Goal: Navigation & Orientation: Find specific page/section

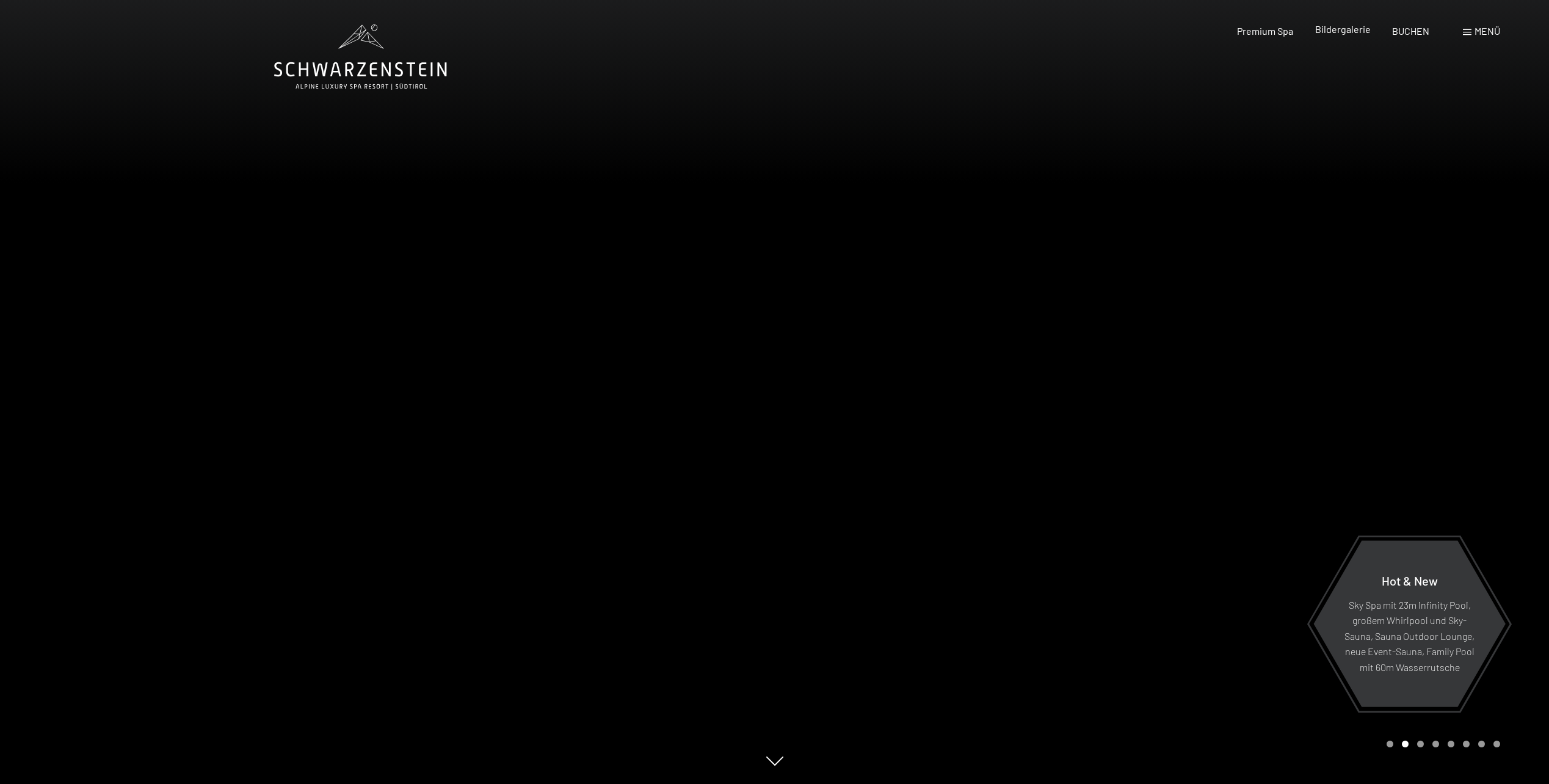
click at [1344, 33] on span "Bildergalerie" at bounding box center [1343, 29] width 56 height 12
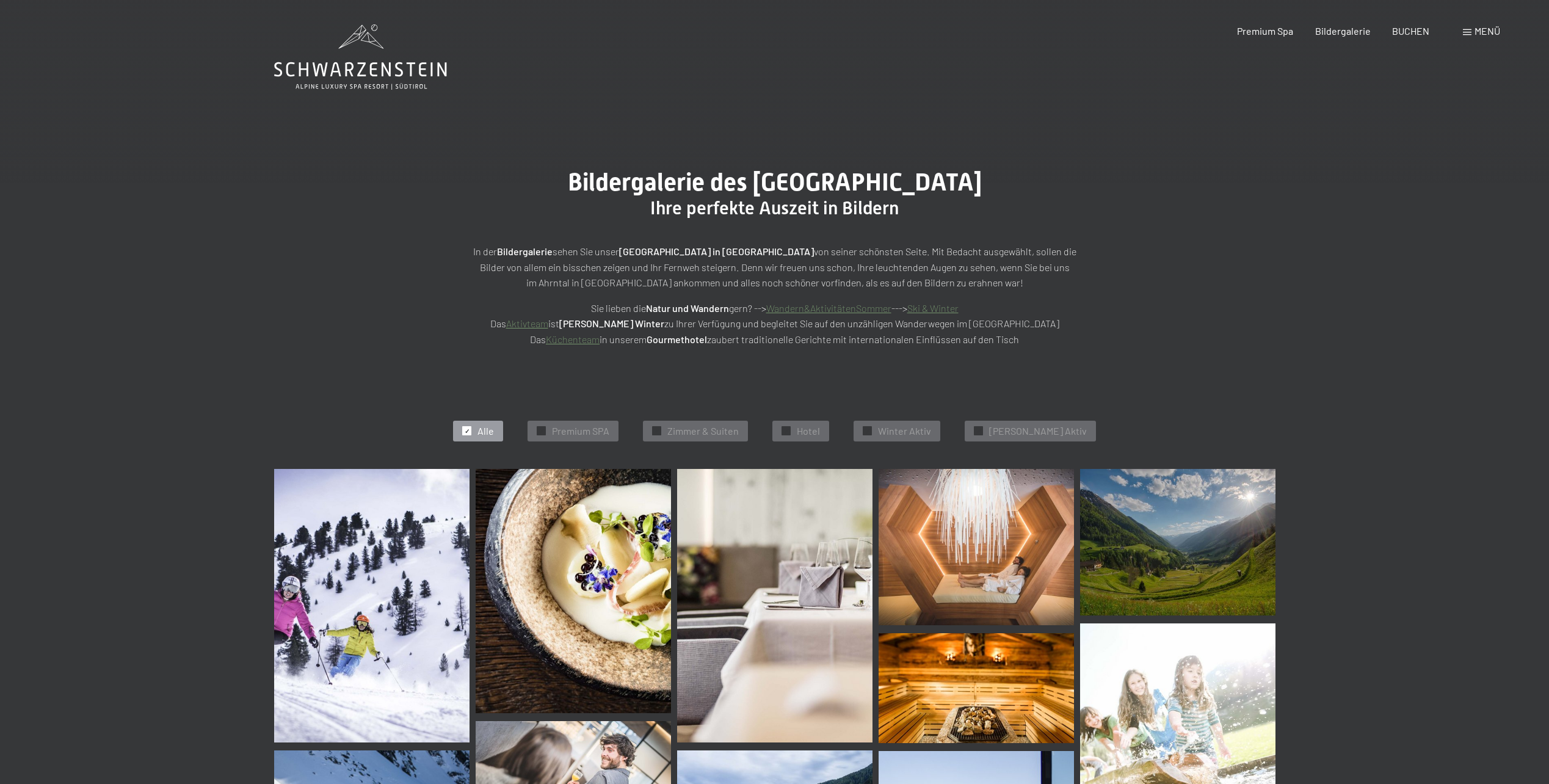
click at [361, 592] on img at bounding box center [372, 605] width 196 height 274
click at [546, 429] on div at bounding box center [541, 430] width 9 height 9
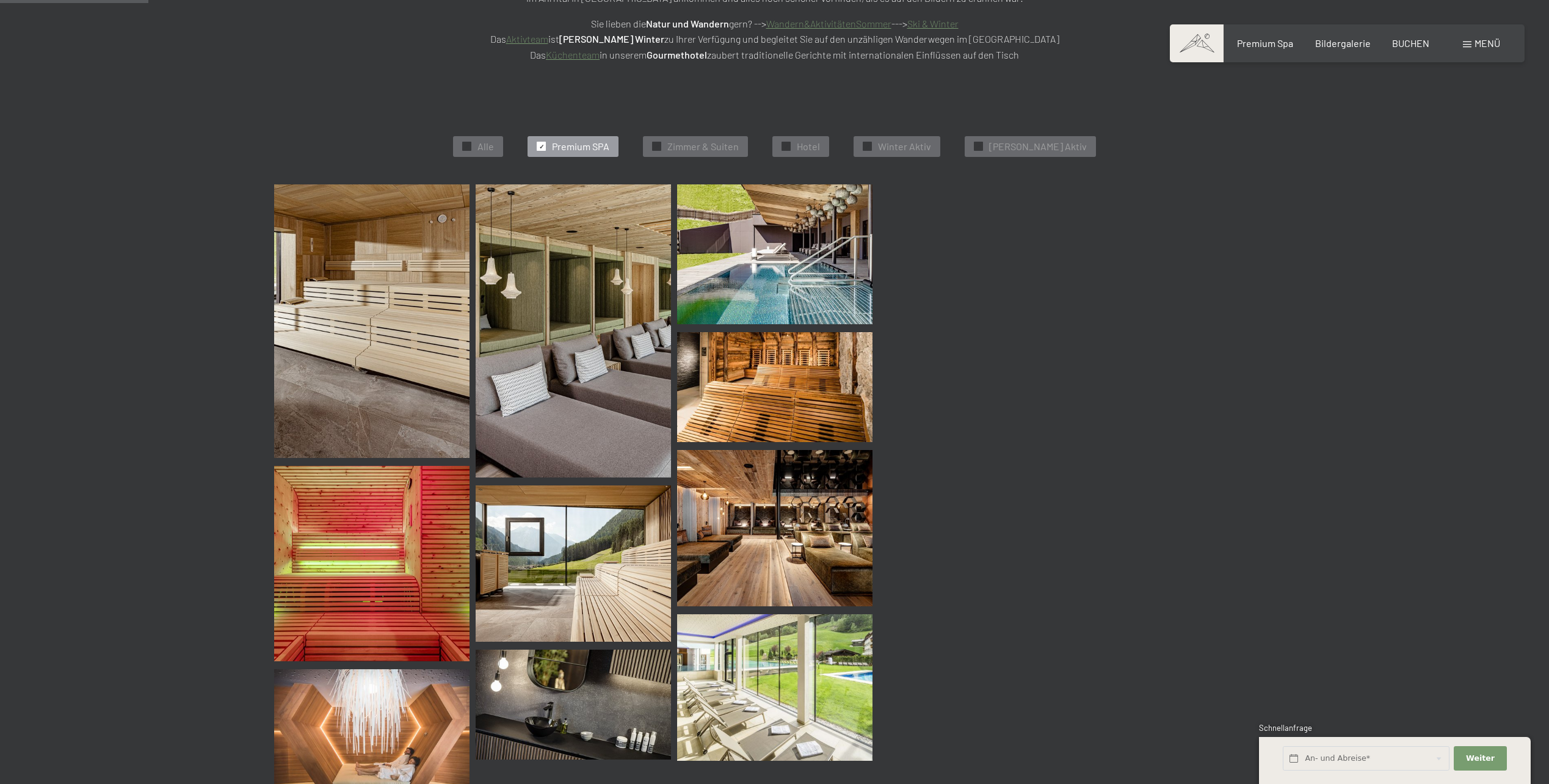
scroll to position [308, 0]
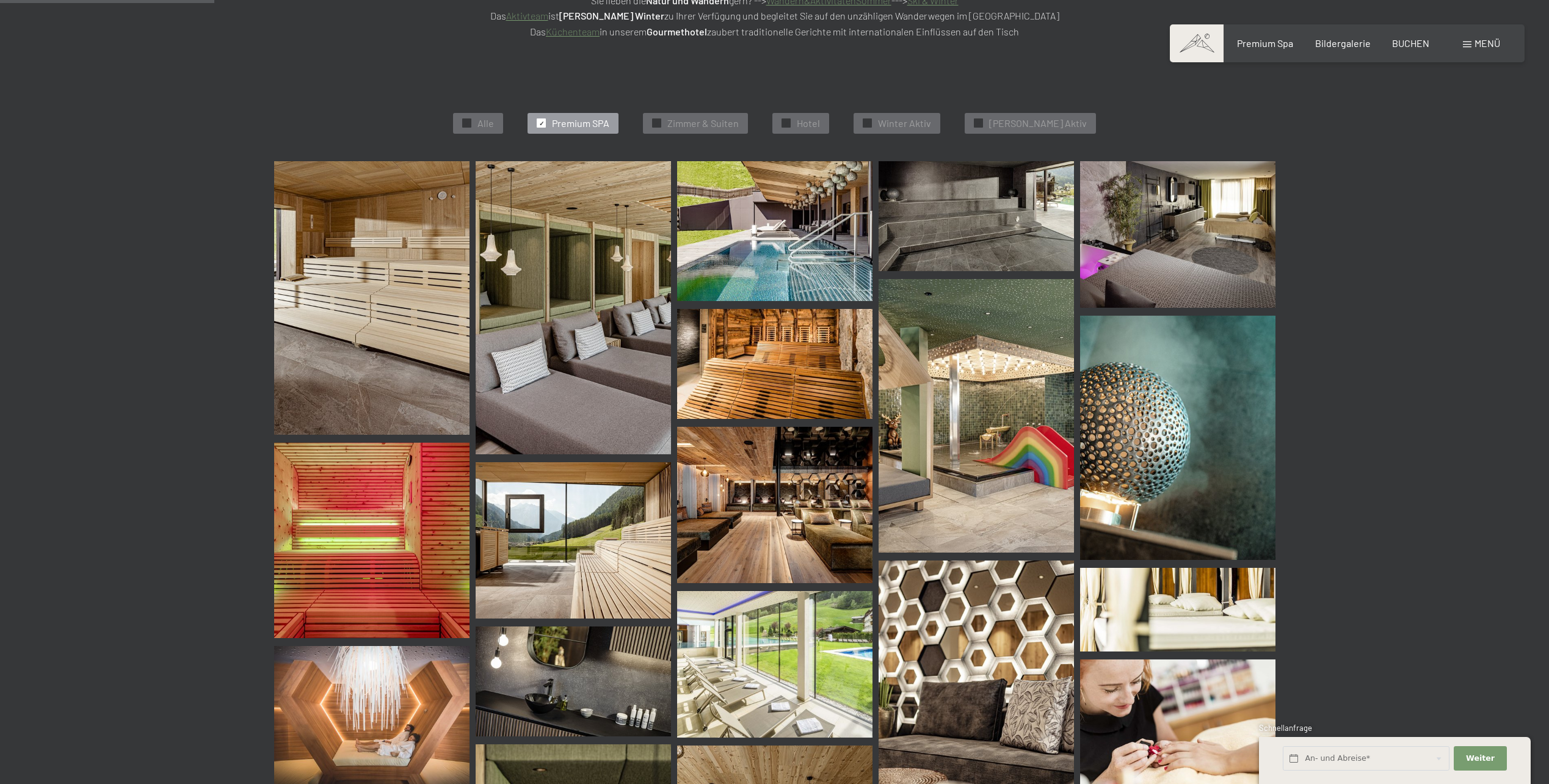
click at [405, 262] on img at bounding box center [372, 298] width 196 height 274
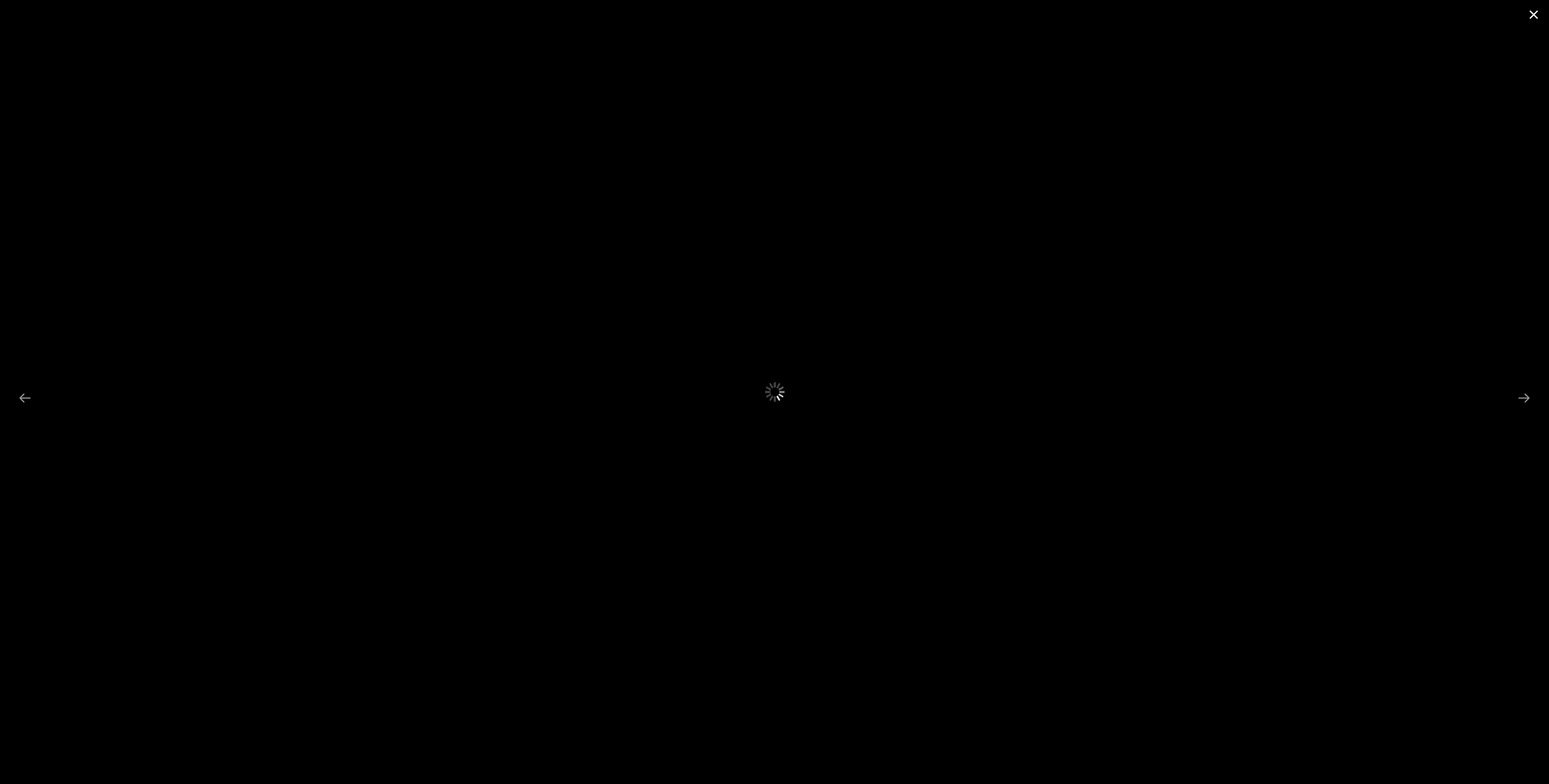
click at [1533, 9] on button "Close gallery" at bounding box center [1533, 14] width 31 height 29
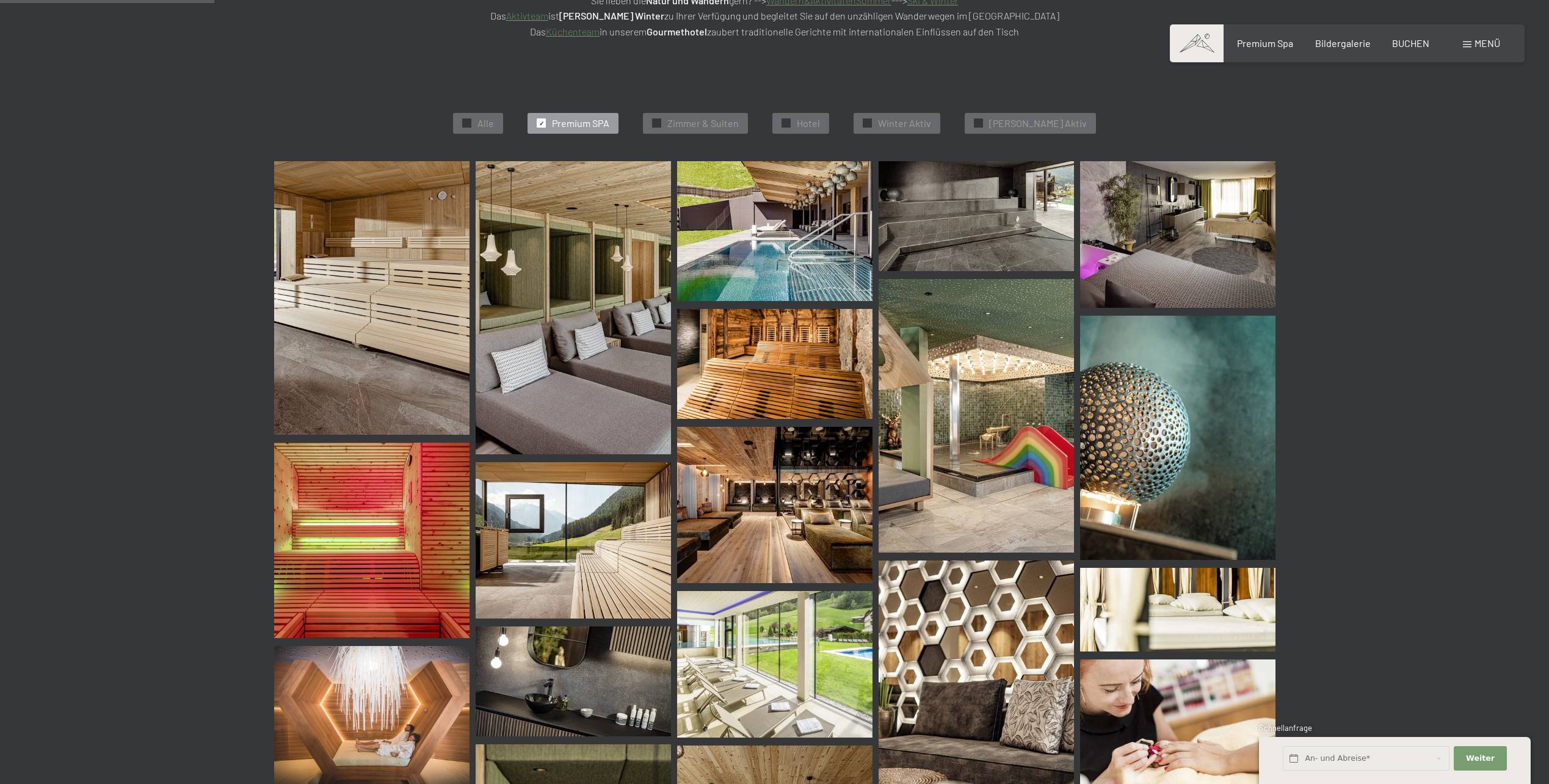
click at [546, 123] on div at bounding box center [541, 122] width 9 height 9
click at [981, 124] on span "✓" at bounding box center [979, 123] width 5 height 9
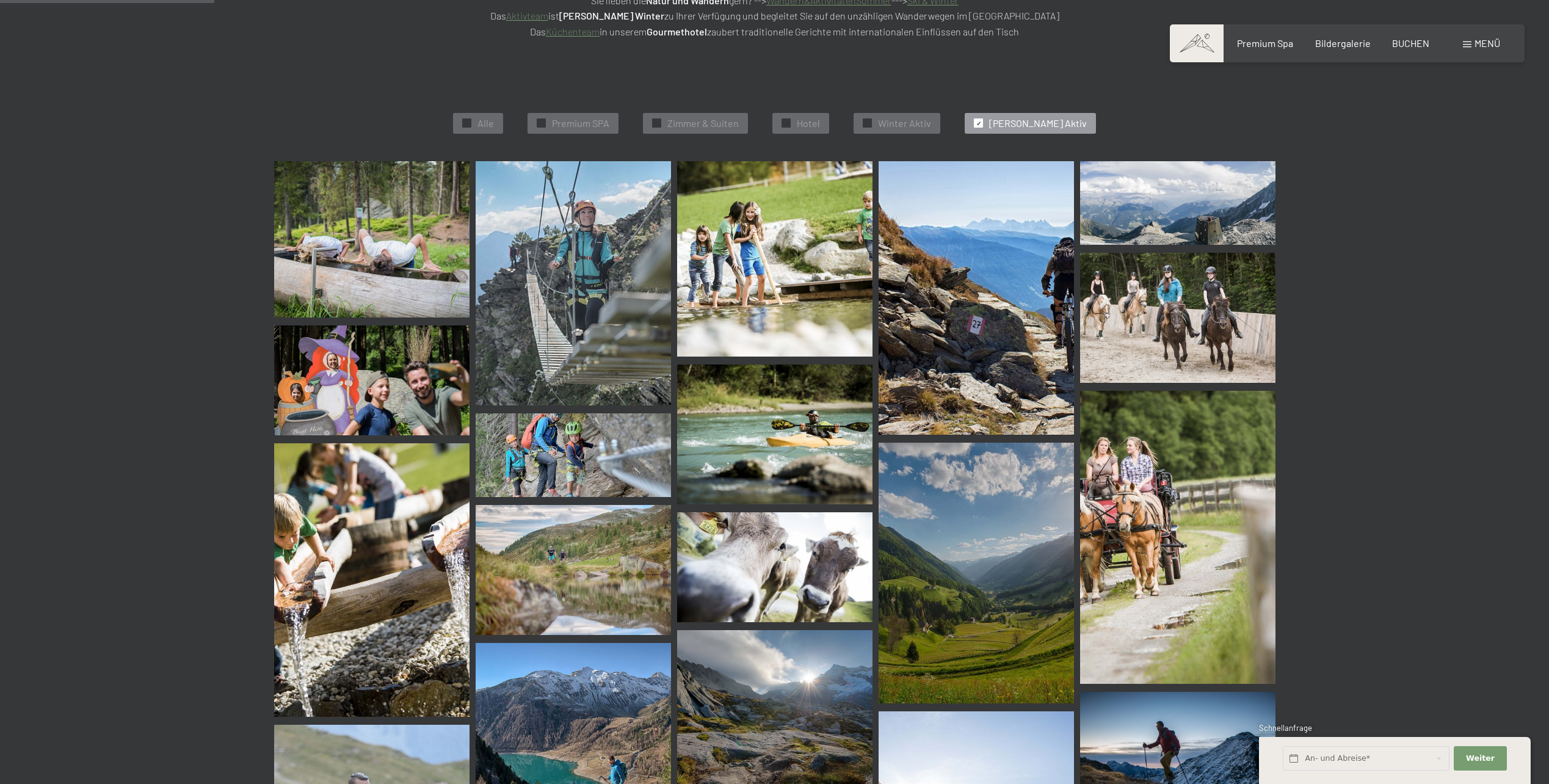
click at [981, 124] on span "✓" at bounding box center [979, 123] width 5 height 9
click at [811, 120] on div "✓ Hotel" at bounding box center [801, 123] width 57 height 21
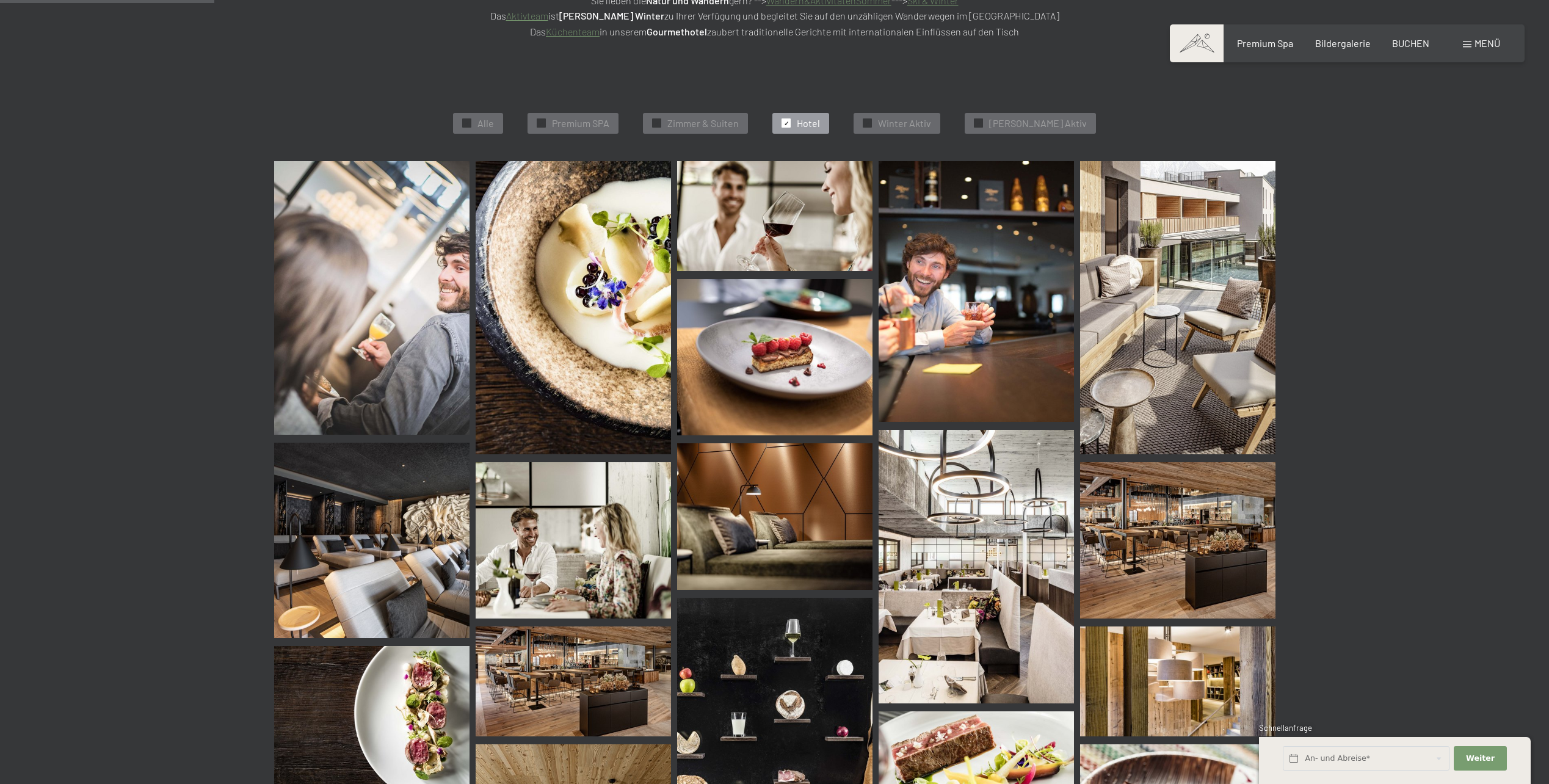
click at [451, 249] on img at bounding box center [372, 298] width 196 height 274
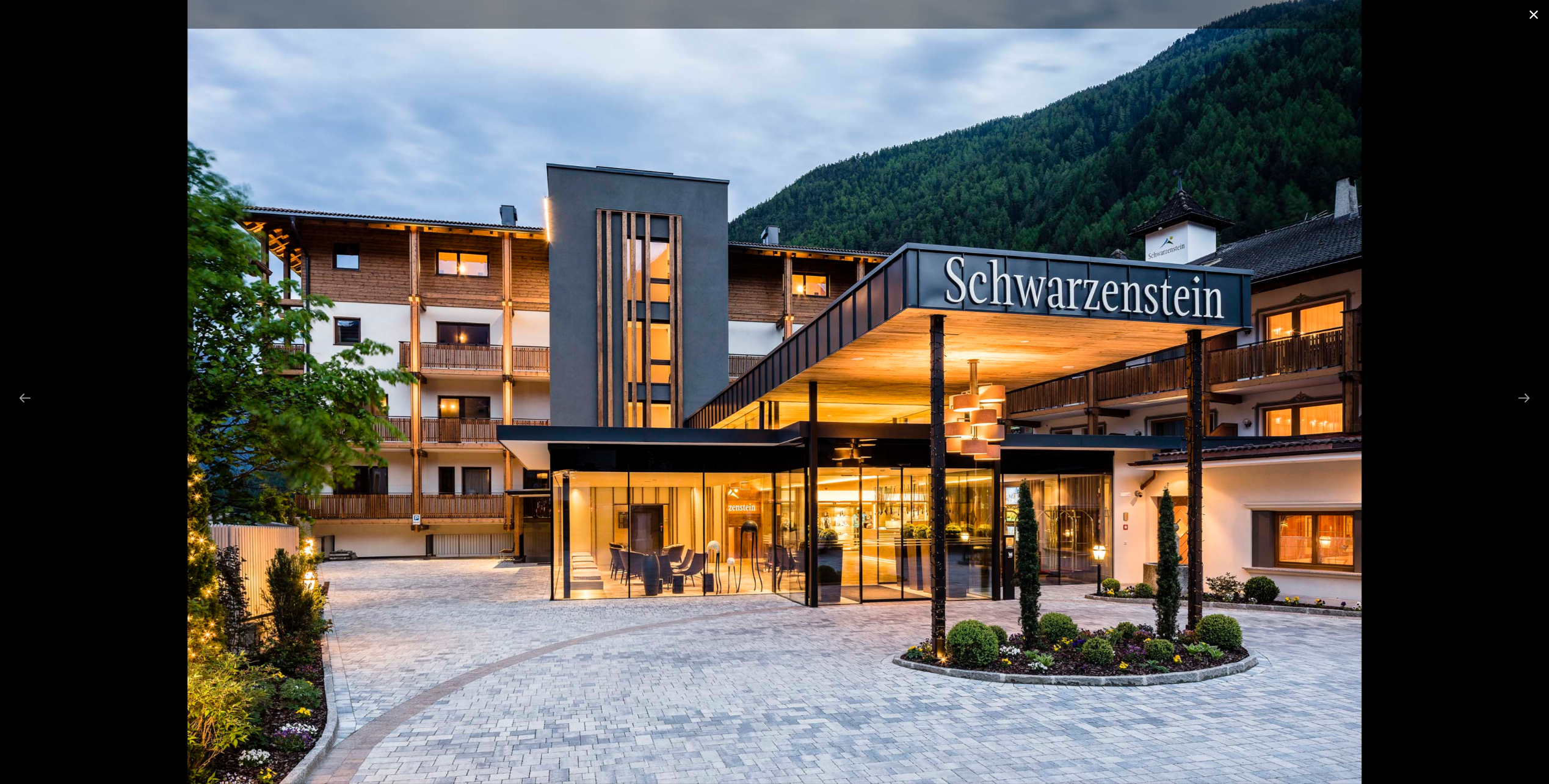
click at [1531, 14] on button "Close gallery" at bounding box center [1533, 14] width 31 height 29
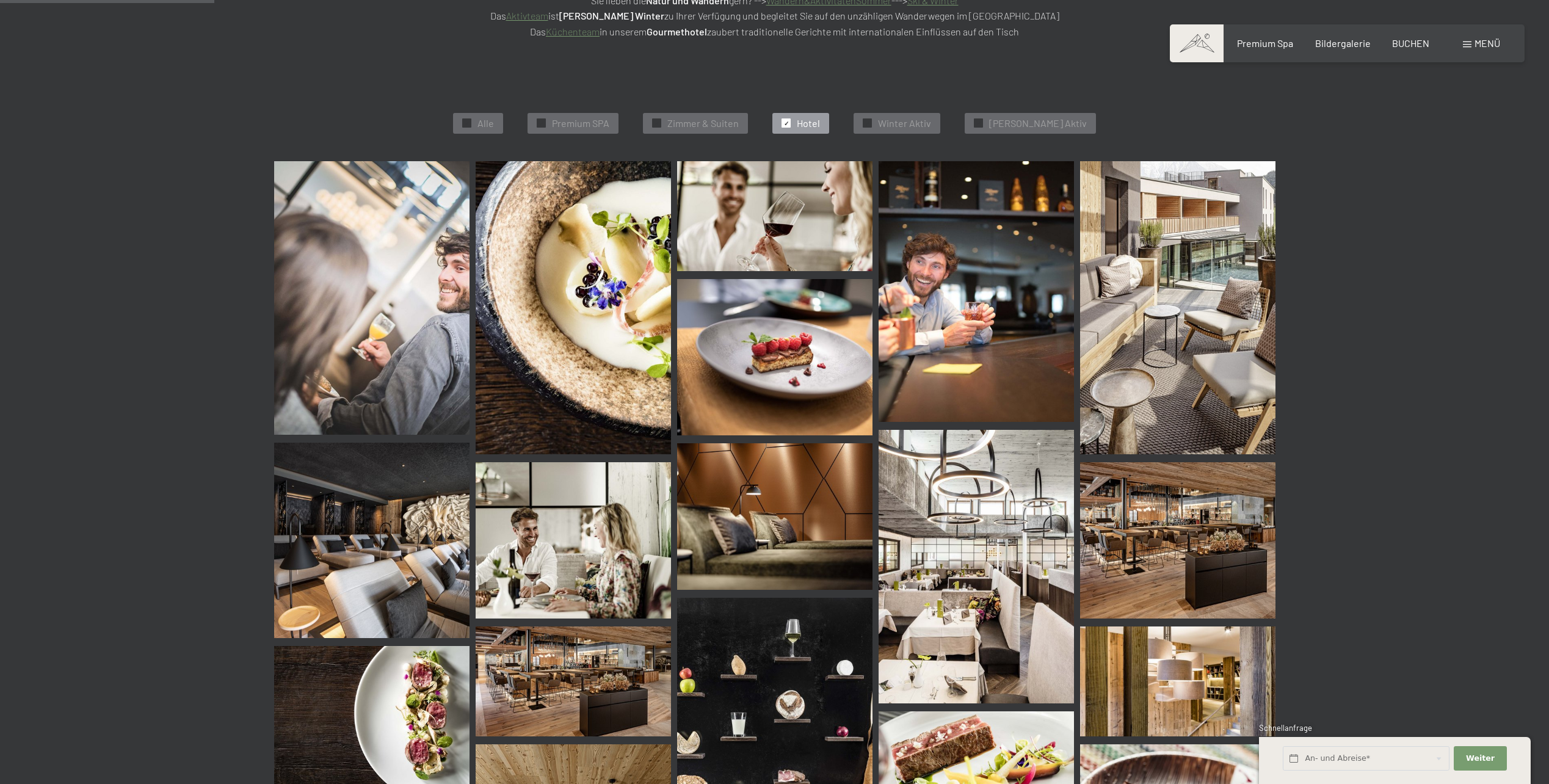
click at [789, 125] on span "✓" at bounding box center [786, 123] width 5 height 9
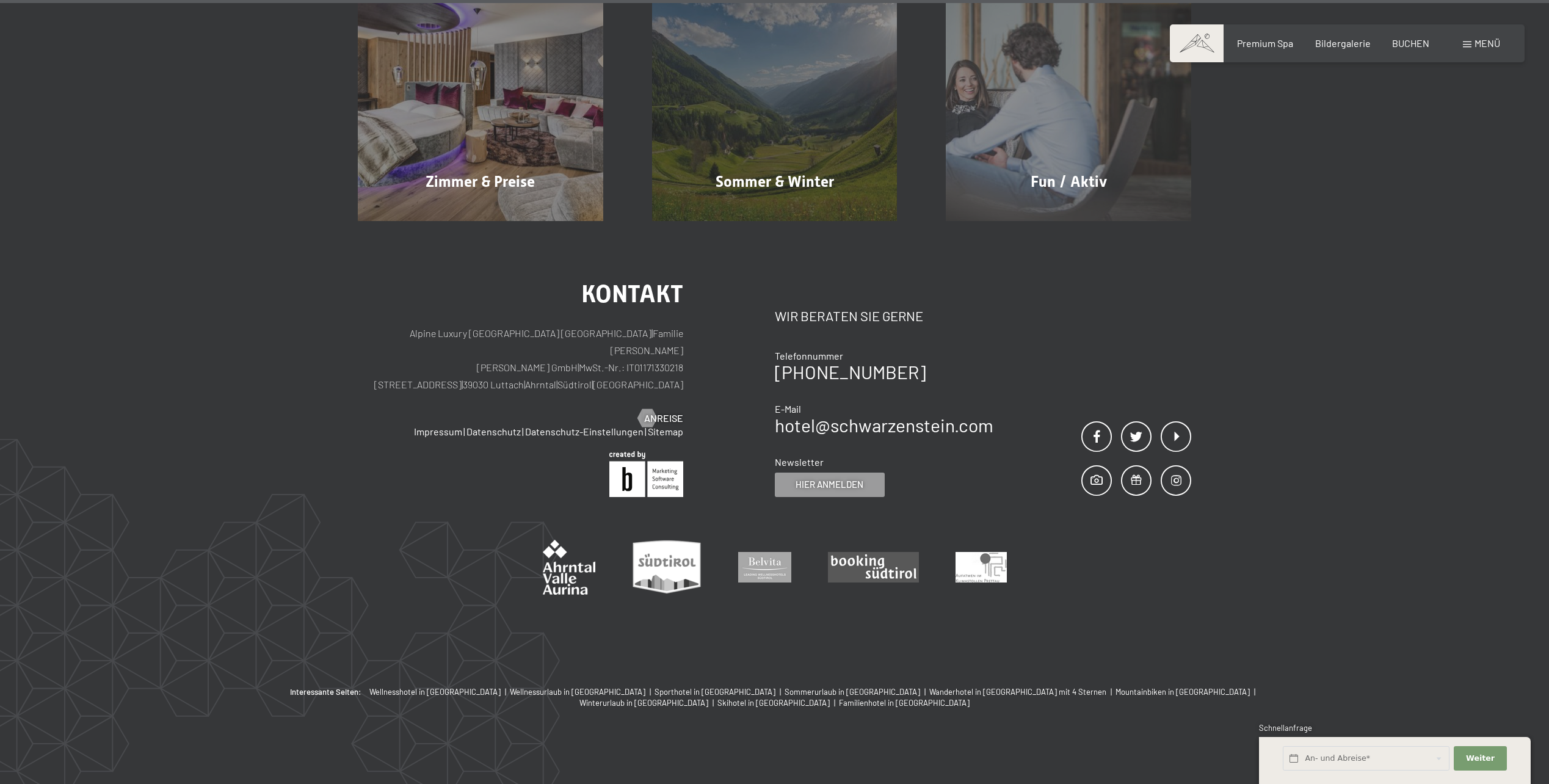
scroll to position [2477, 0]
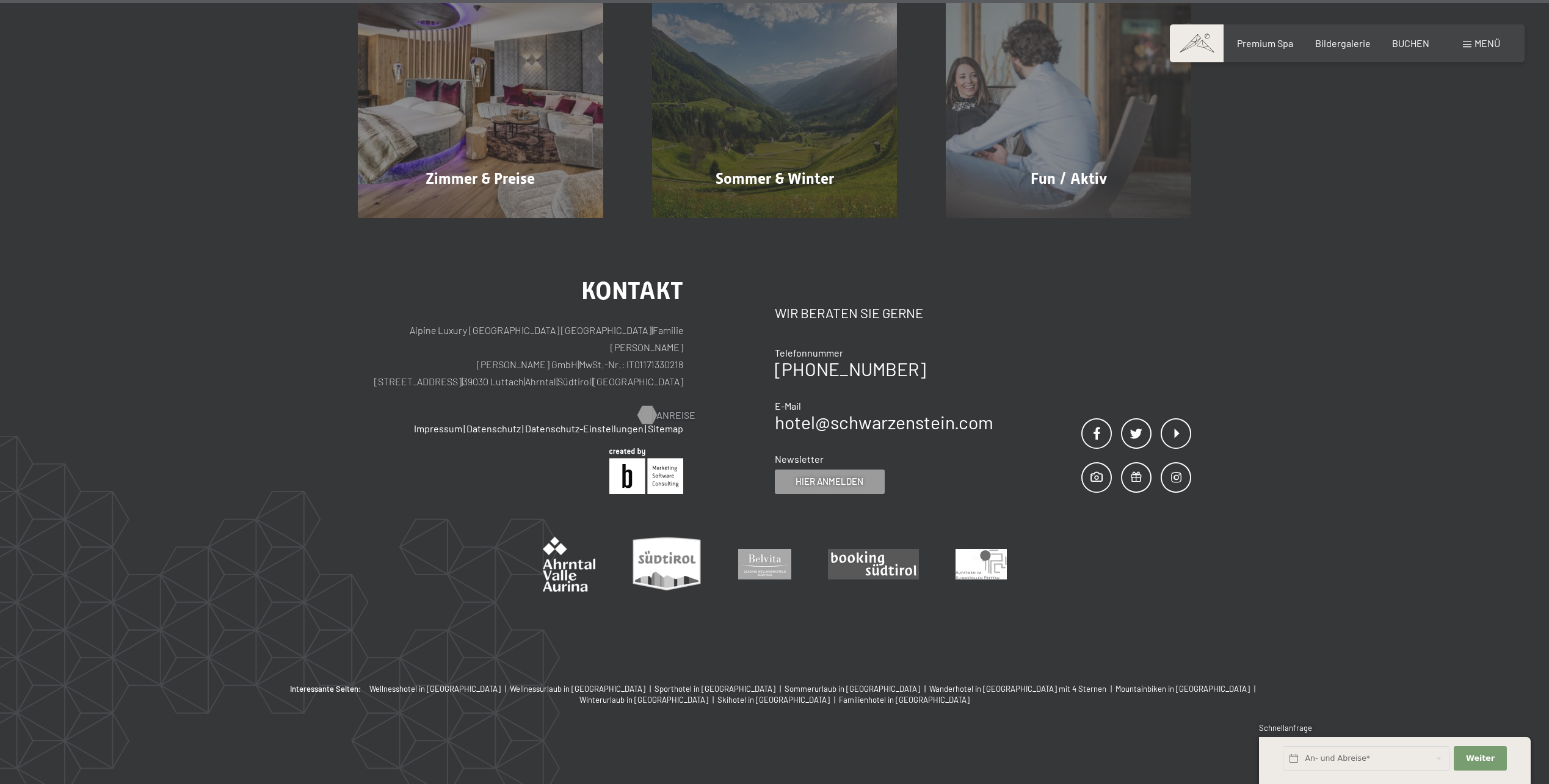
click at [672, 408] on span "Anreise" at bounding box center [676, 415] width 39 height 14
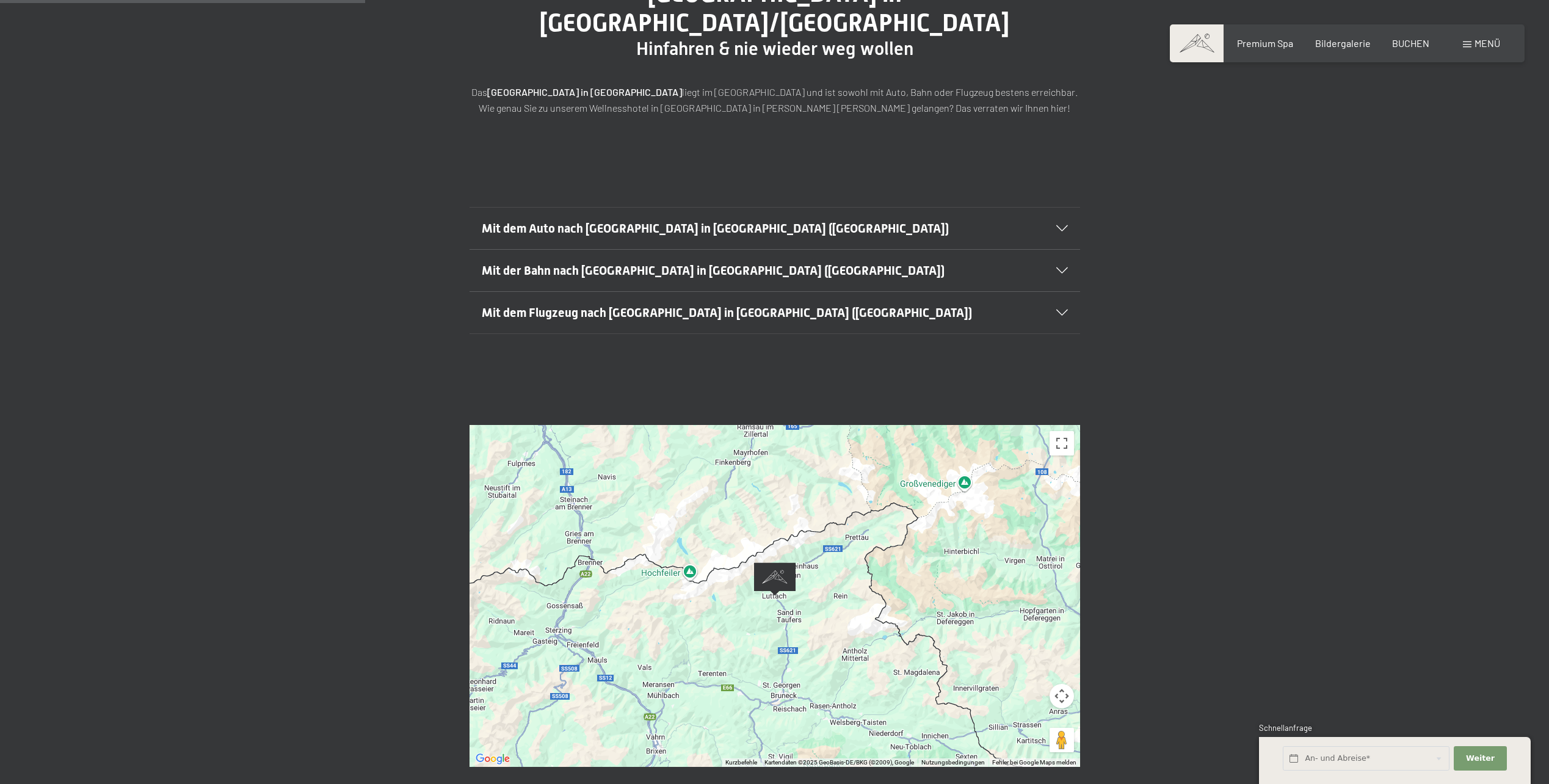
scroll to position [244, 0]
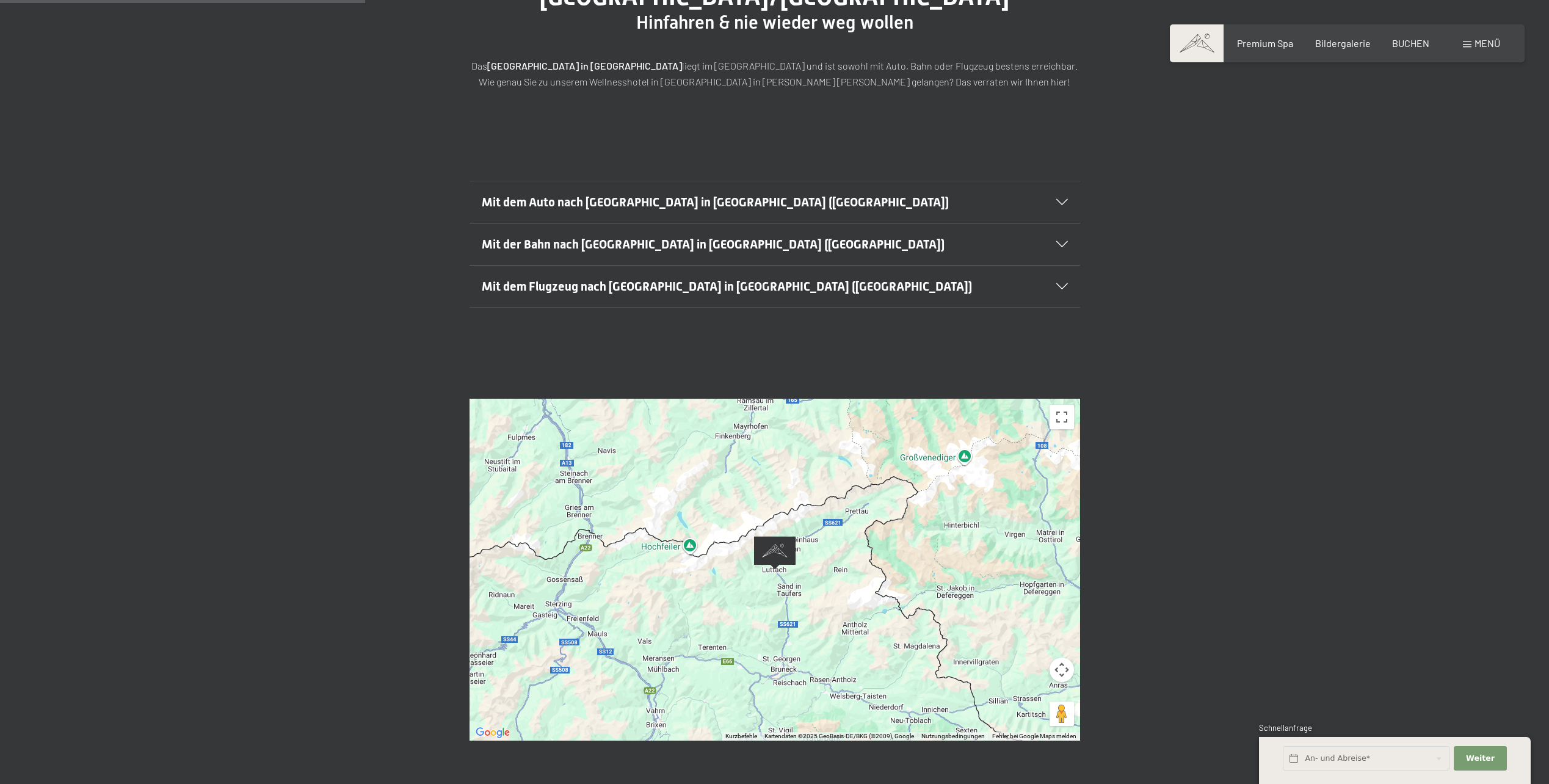
click at [1059, 181] on div "Mit dem Auto nach [GEOGRAPHIC_DATA] in [GEOGRAPHIC_DATA] ([GEOGRAPHIC_DATA])" at bounding box center [775, 202] width 587 height 41
